Goal: Find specific page/section: Find specific page/section

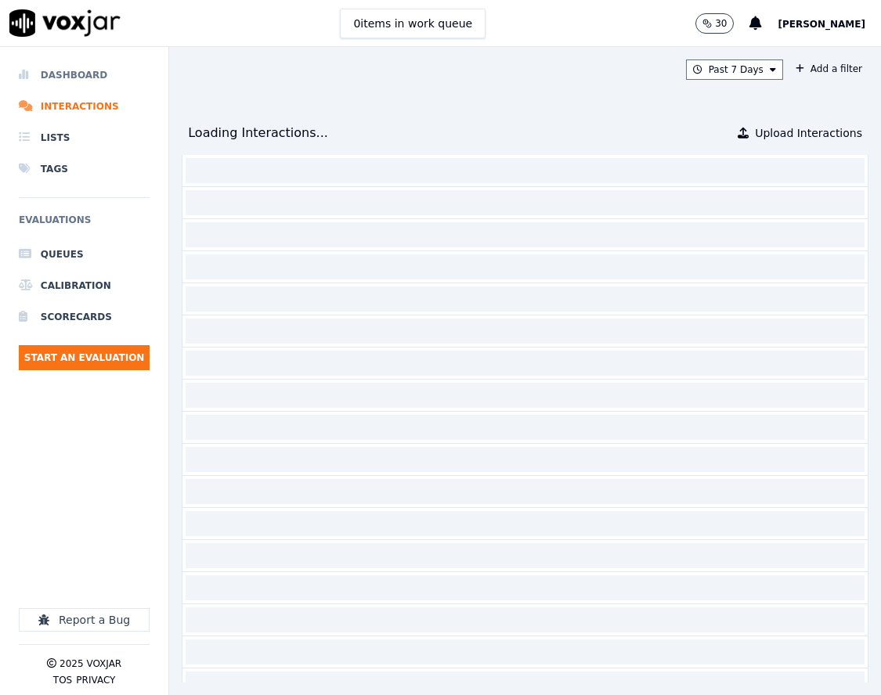
click at [113, 77] on li "Dashboard" at bounding box center [84, 74] width 131 height 31
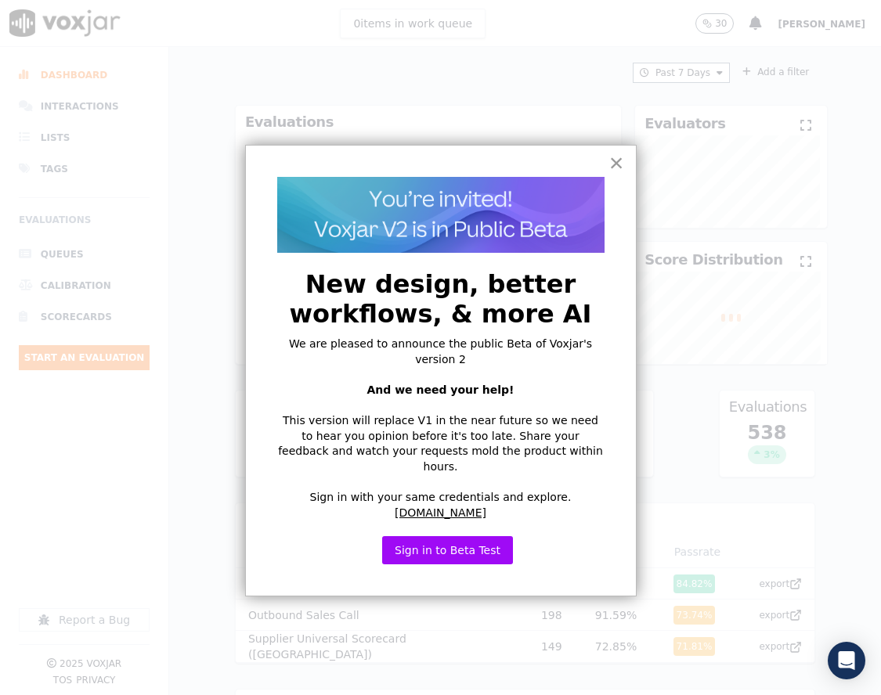
click at [620, 155] on button "×" at bounding box center [616, 162] width 15 height 25
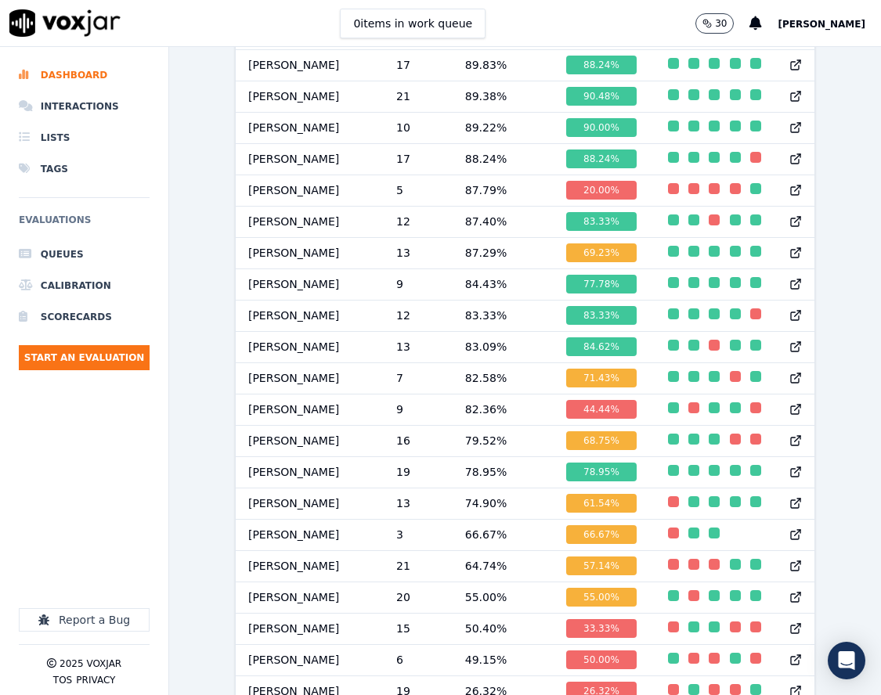
scroll to position [1512, 0]
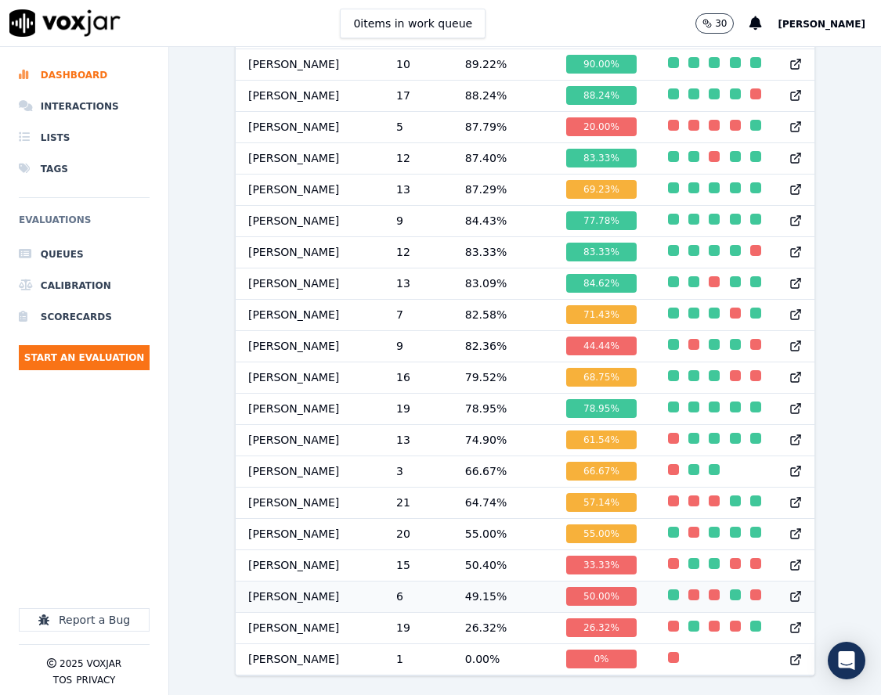
click at [603, 587] on div "50.00 %" at bounding box center [601, 596] width 70 height 19
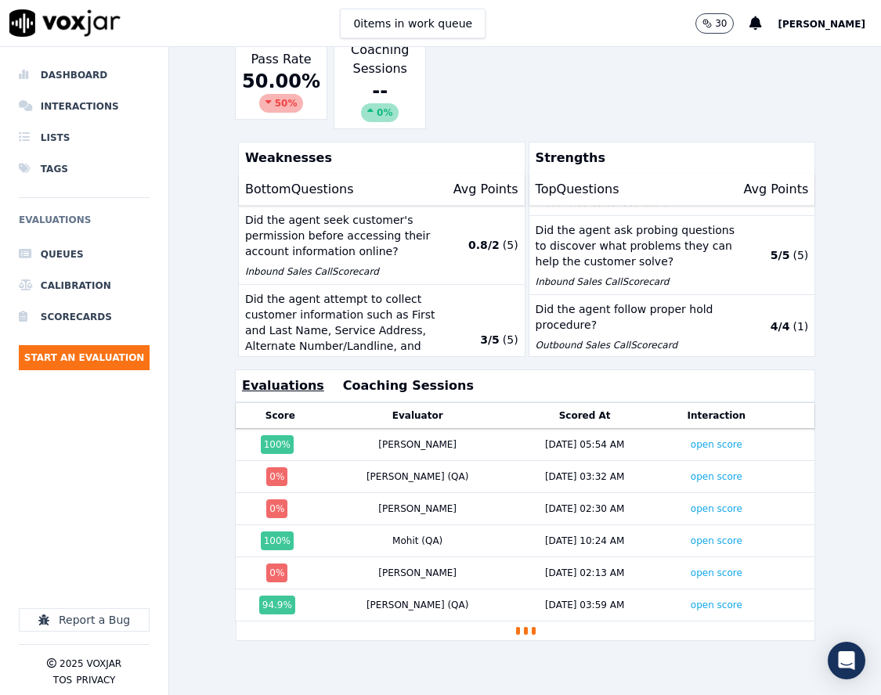
scroll to position [376, 0]
